Goal: Task Accomplishment & Management: Use online tool/utility

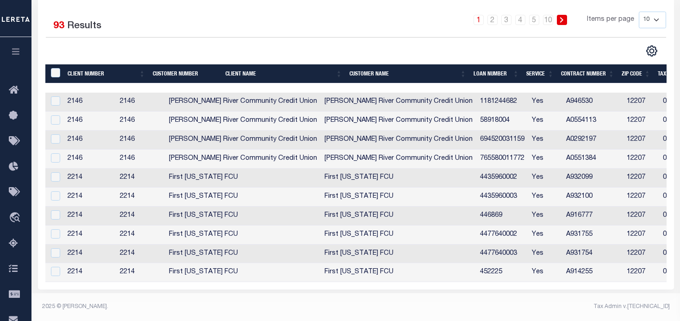
scroll to position [0, 343]
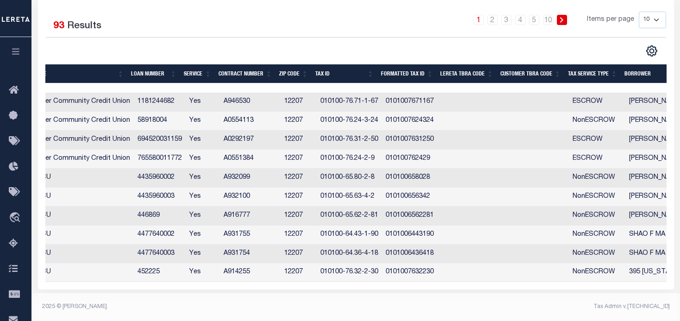
click at [10, 47] on button "button" at bounding box center [15, 52] width 31 height 31
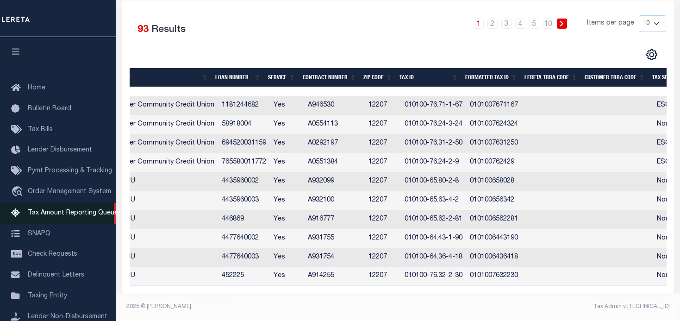
click at [62, 211] on link "Tax Amount Reporting Queue" at bounding box center [58, 213] width 116 height 21
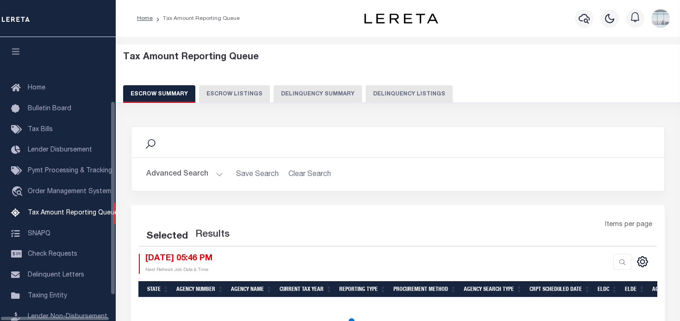
scroll to position [94, 0]
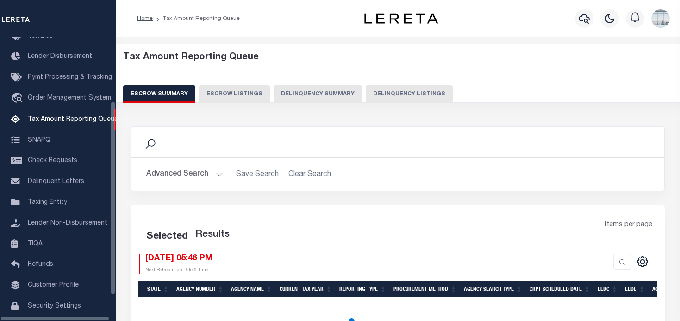
select select "100"
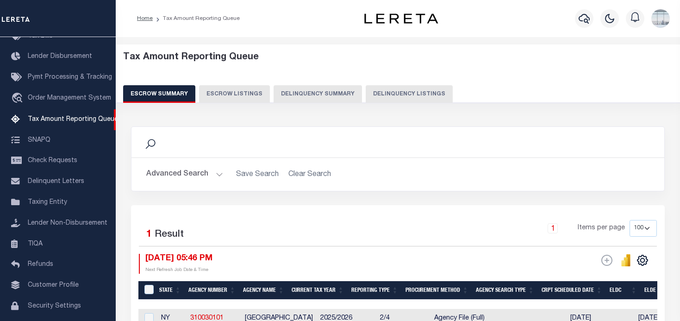
click at [329, 93] on button "Delinquency Summary" at bounding box center [318, 94] width 88 height 18
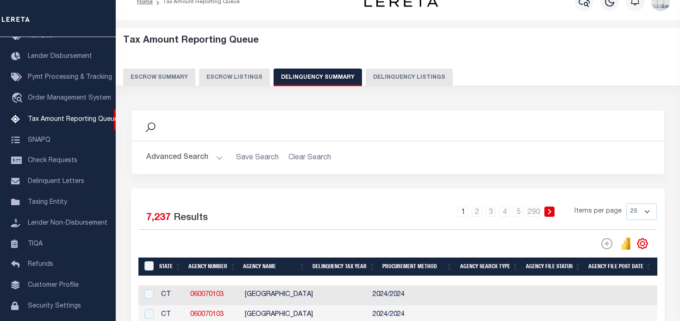
scroll to position [0, 0]
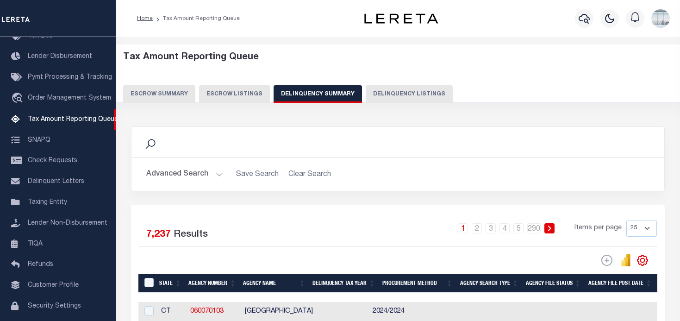
click at [389, 93] on button "Delinquency Listings" at bounding box center [409, 94] width 87 height 18
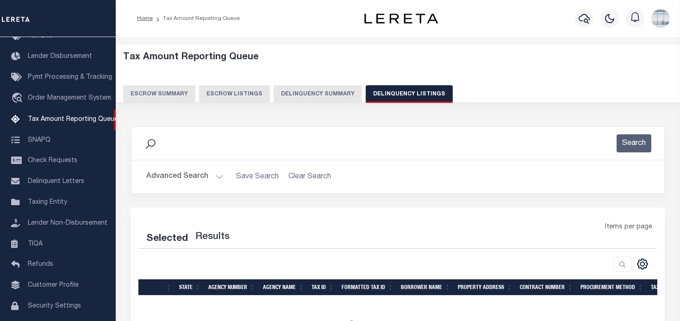
select select "100"
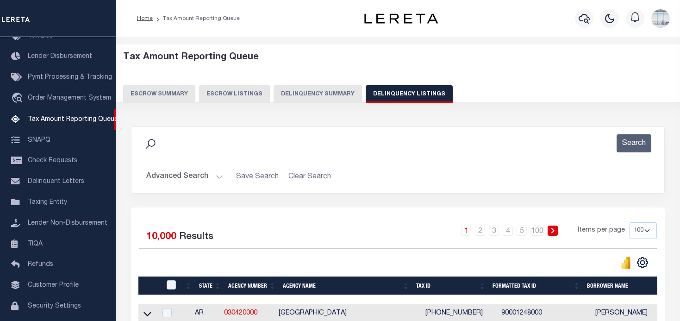
click at [312, 93] on button "Delinquency Summary" at bounding box center [318, 94] width 88 height 18
